Goal: Information Seeking & Learning: Learn about a topic

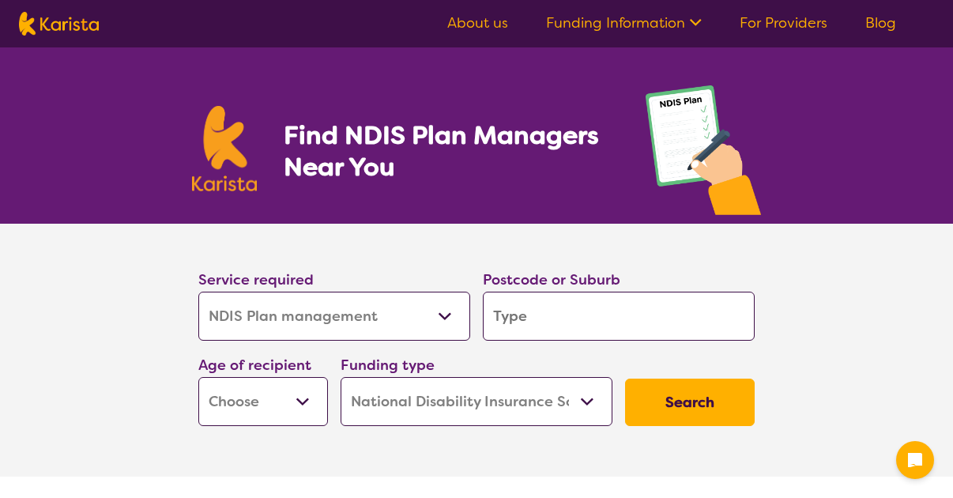
select select "NDIS Plan management"
select select "NDIS"
select select "NDIS Plan management"
select select "NDIS"
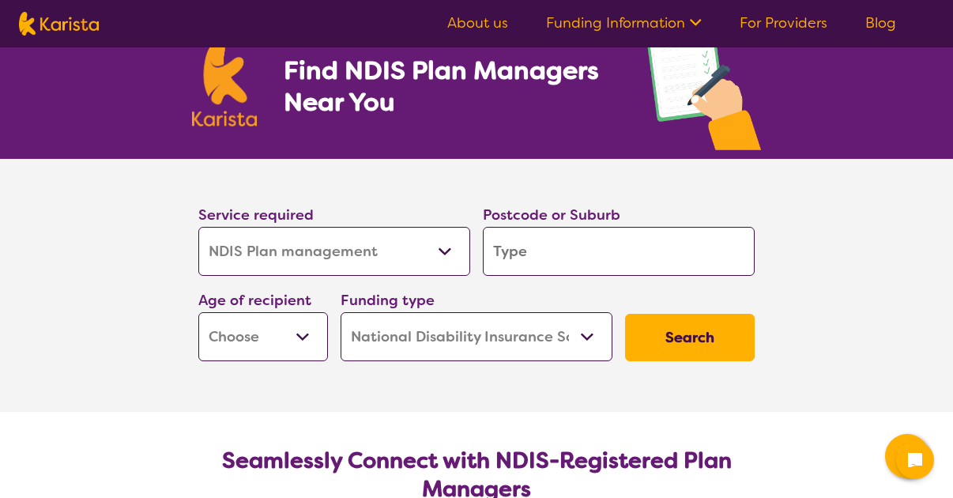
click at [445, 249] on select "Allied Health Assistant Assessment ([MEDICAL_DATA] or [MEDICAL_DATA]) Behaviour…" at bounding box center [334, 251] width 272 height 49
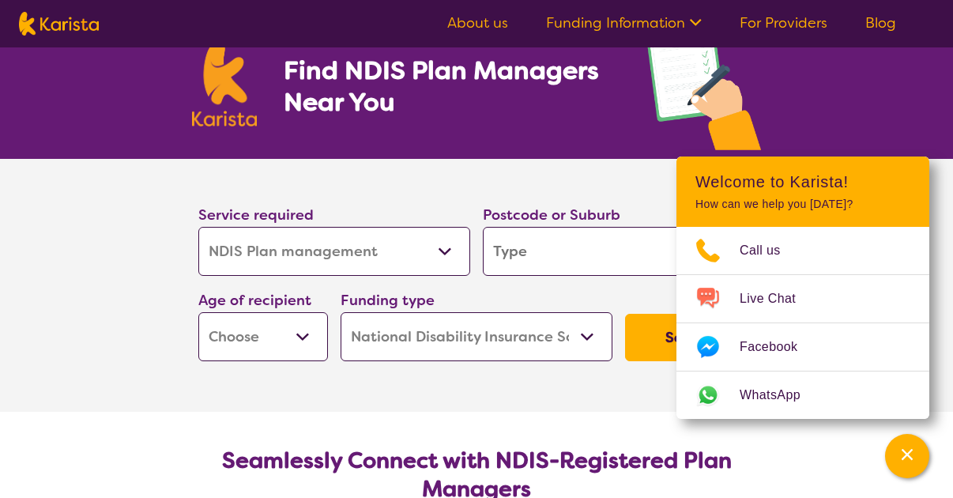
click at [445, 249] on select "Allied Health Assistant Assessment ([MEDICAL_DATA] or [MEDICAL_DATA]) Behaviour…" at bounding box center [334, 251] width 272 height 49
click at [590, 253] on input "search" at bounding box center [619, 251] width 272 height 49
type input "2"
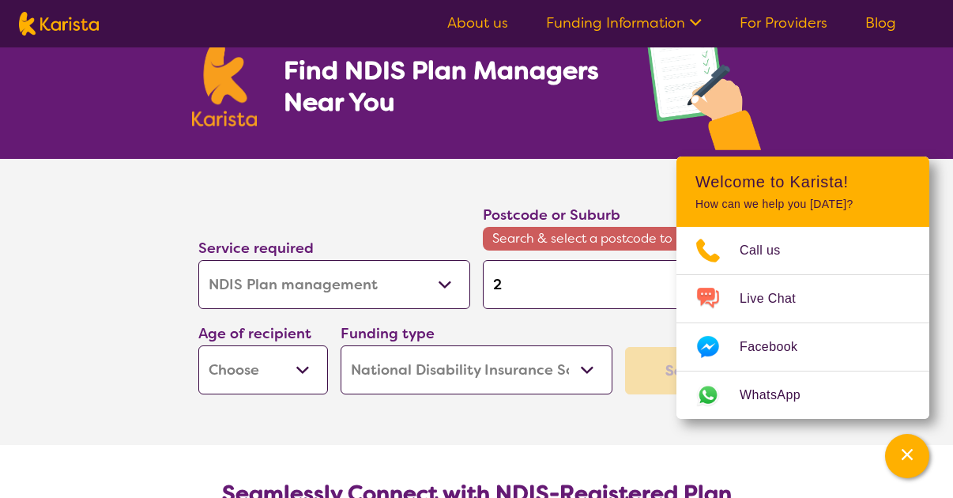
type input "21"
type input "213"
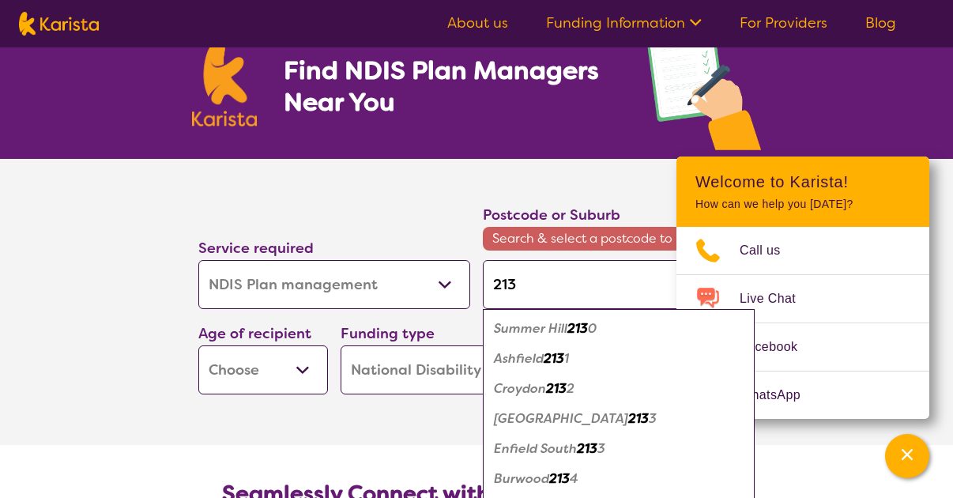
type input "2135"
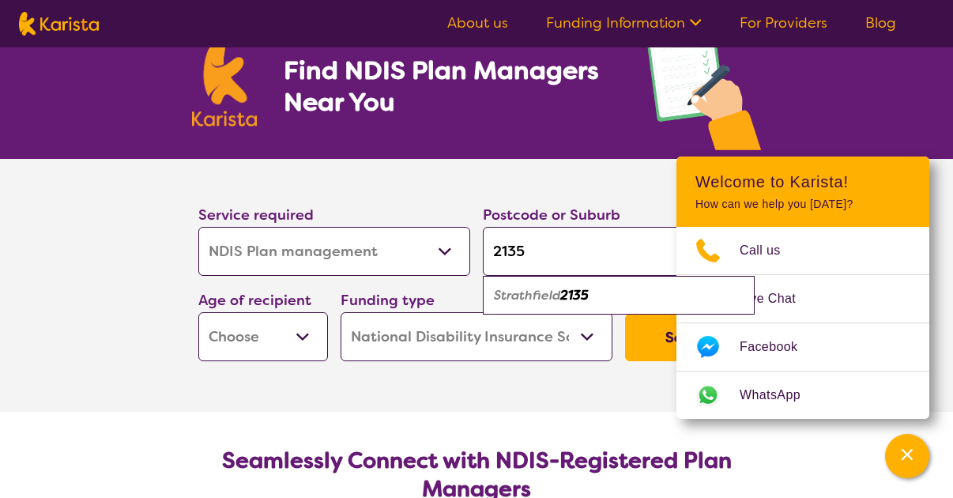
type input "2135"
click at [553, 294] on em "Strathfield" at bounding box center [527, 295] width 66 height 17
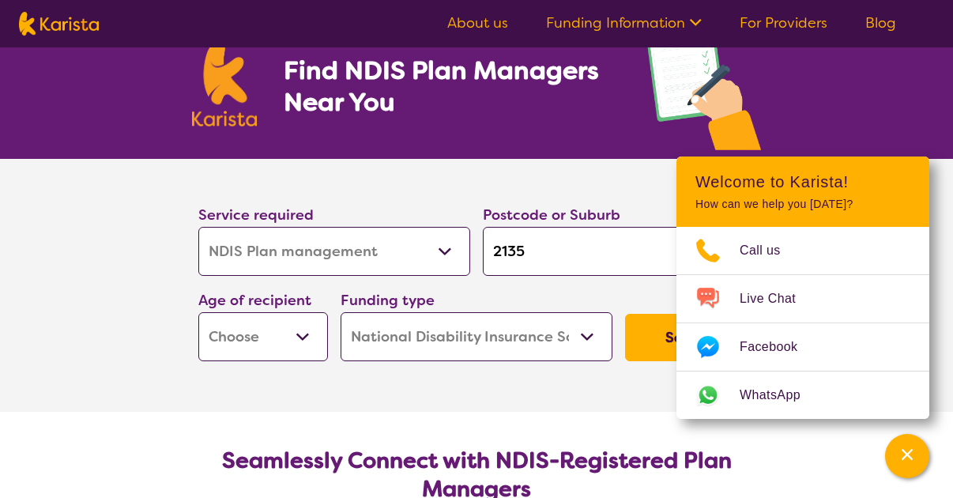
click at [305, 330] on select "Early Childhood - 0 to 9 Child - 10 to 11 Adolescent - 12 to 17 Adult - 18 to 6…" at bounding box center [263, 336] width 130 height 49
click at [629, 185] on section "Service required Allied Health Assistant Assessment ([MEDICAL_DATA] or [MEDICAL…" at bounding box center [476, 263] width 607 height 209
click at [911, 458] on icon "Channel Menu" at bounding box center [907, 454] width 11 height 11
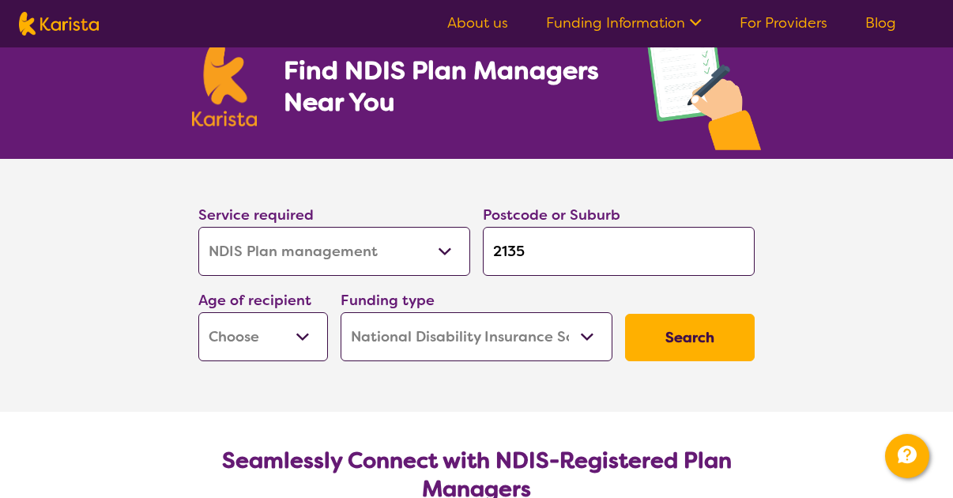
click at [101, 207] on section "Service required Allied Health Assistant Assessment ([MEDICAL_DATA] or [MEDICAL…" at bounding box center [476, 285] width 953 height 253
click at [440, 249] on select "Allied Health Assistant Assessment ([MEDICAL_DATA] or [MEDICAL_DATA]) Behaviour…" at bounding box center [334, 251] width 272 height 49
click at [447, 247] on select "Allied Health Assistant Assessment ([MEDICAL_DATA] or [MEDICAL_DATA]) Behaviour…" at bounding box center [334, 251] width 272 height 49
click at [583, 333] on select "Home Care Package (HCP) National Disability Insurance Scheme (NDIS) I don't know" at bounding box center [477, 336] width 272 height 49
click at [680, 338] on button "Search" at bounding box center [690, 337] width 130 height 47
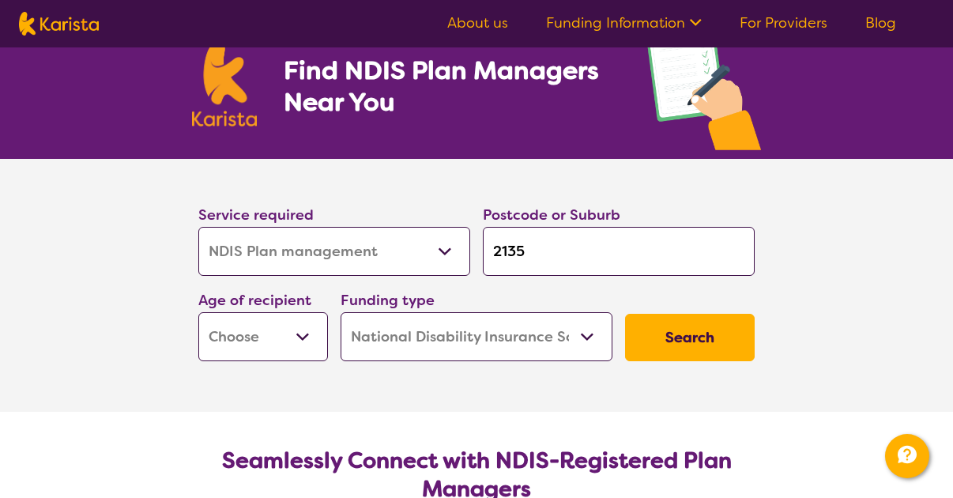
click at [296, 334] on select "Early Childhood - 0 to 9 Child - 10 to 11 Adolescent - 12 to 17 Adult - 18 to 6…" at bounding box center [263, 336] width 130 height 49
